Goal: Check status: Check status

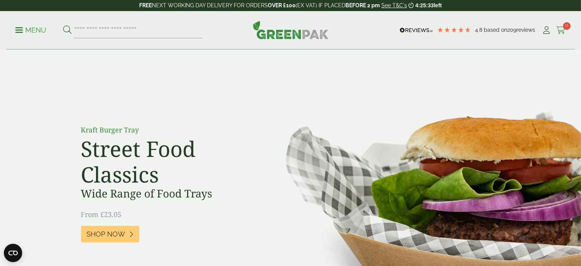
click at [564, 29] on icon at bounding box center [561, 30] width 10 height 8
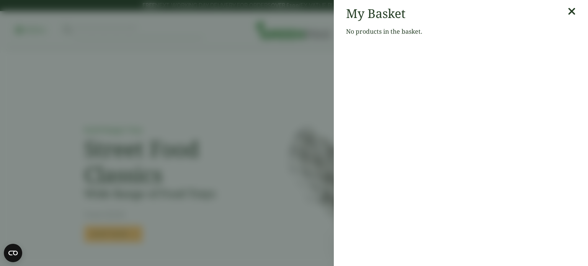
click at [567, 10] on icon at bounding box center [571, 11] width 8 height 11
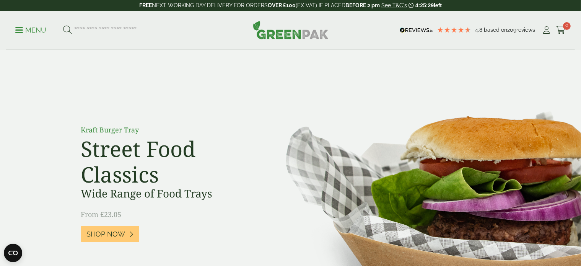
click at [18, 31] on p "Menu" at bounding box center [30, 30] width 31 height 9
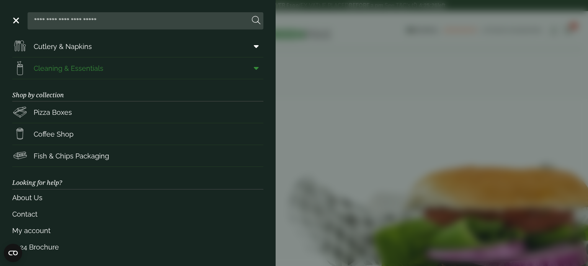
scroll to position [113, 0]
click at [35, 229] on link "My account" at bounding box center [137, 230] width 251 height 16
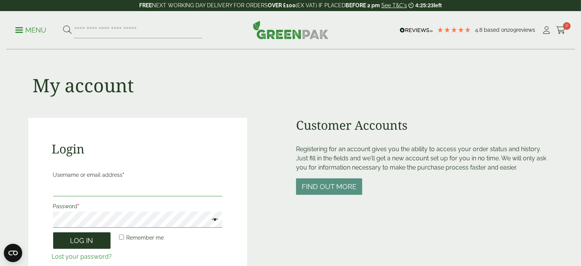
type input "**********"
click at [84, 240] on button "Log in" at bounding box center [81, 240] width 57 height 16
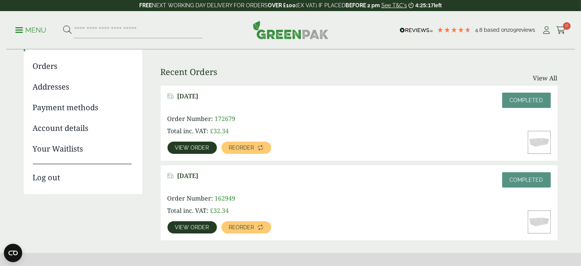
scroll to position [115, 0]
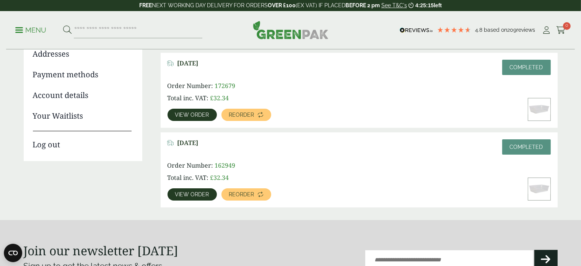
click at [187, 111] on link "View order" at bounding box center [192, 115] width 49 height 12
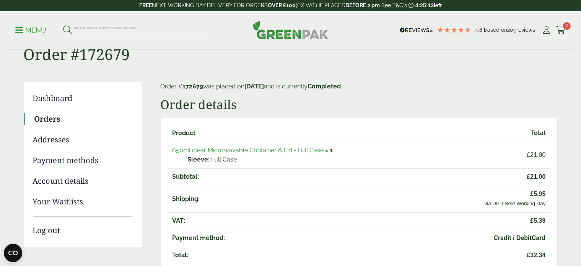
scroll to position [77, 0]
